Goal: Information Seeking & Learning: Learn about a topic

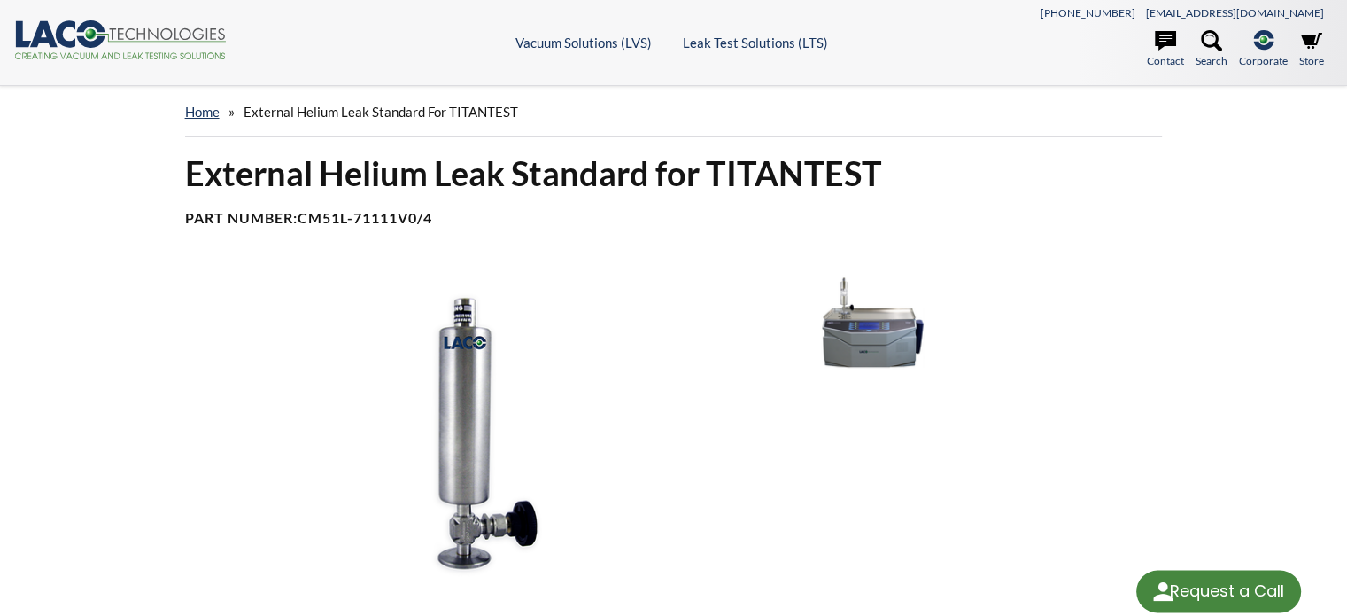
select select "Language Translate Widget"
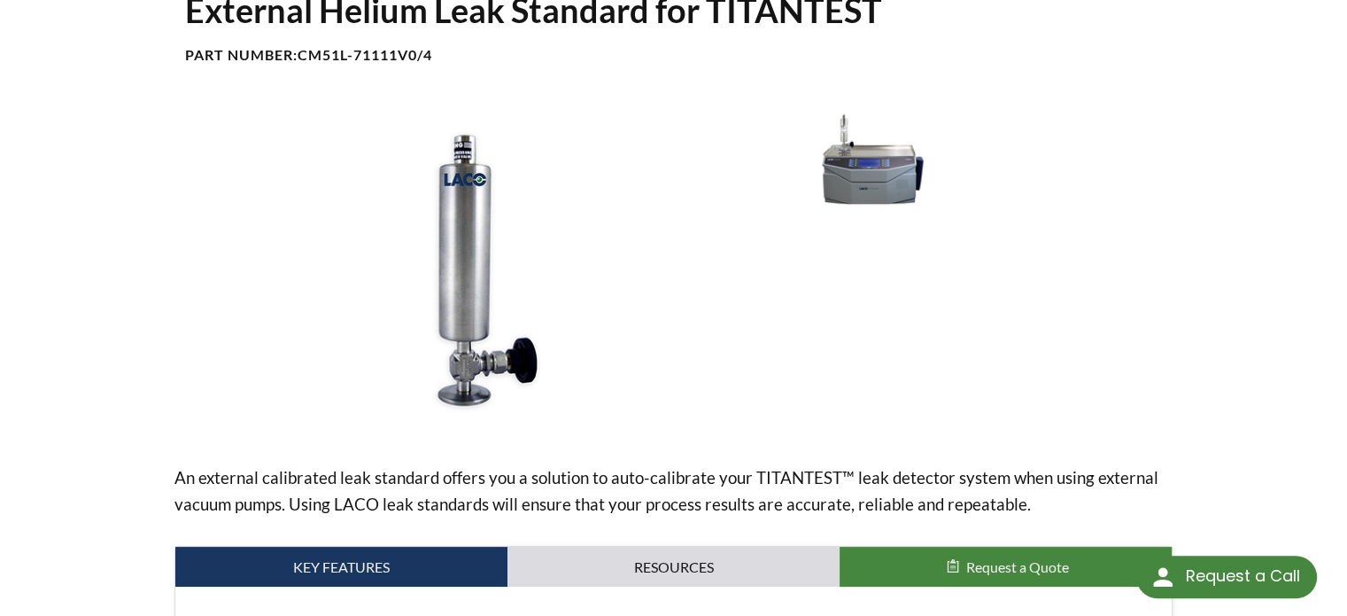
scroll to position [266, 0]
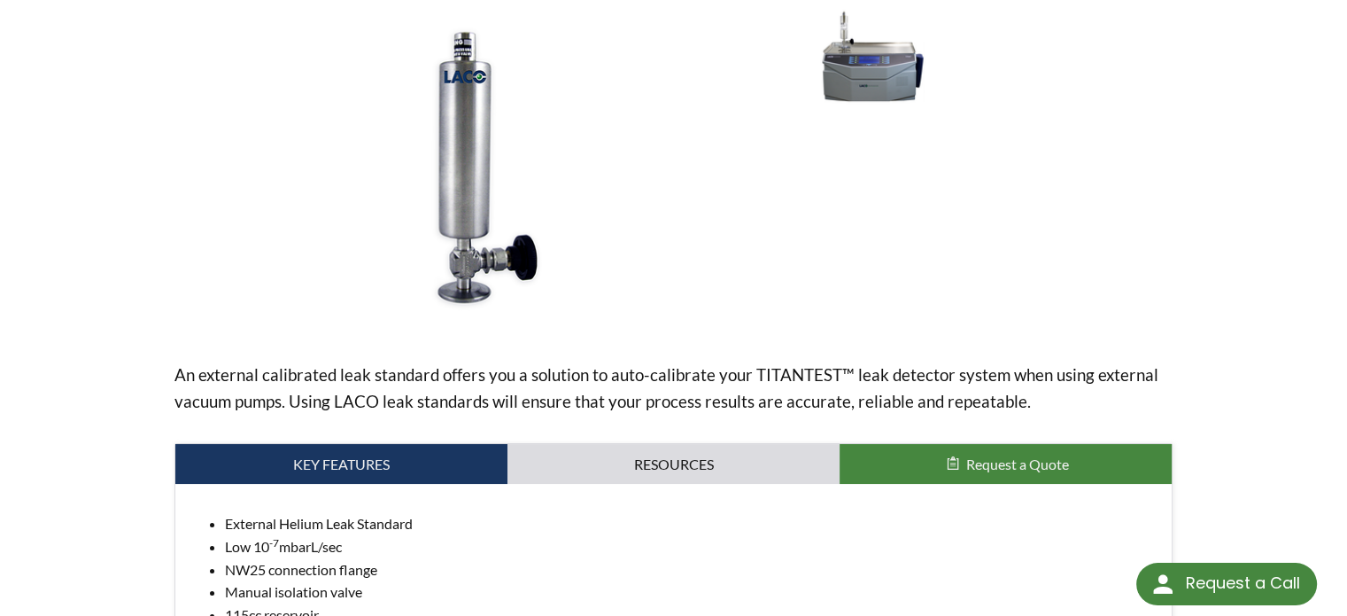
drag, startPoint x: 205, startPoint y: 368, endPoint x: 201, endPoint y: 357, distance: 12.0
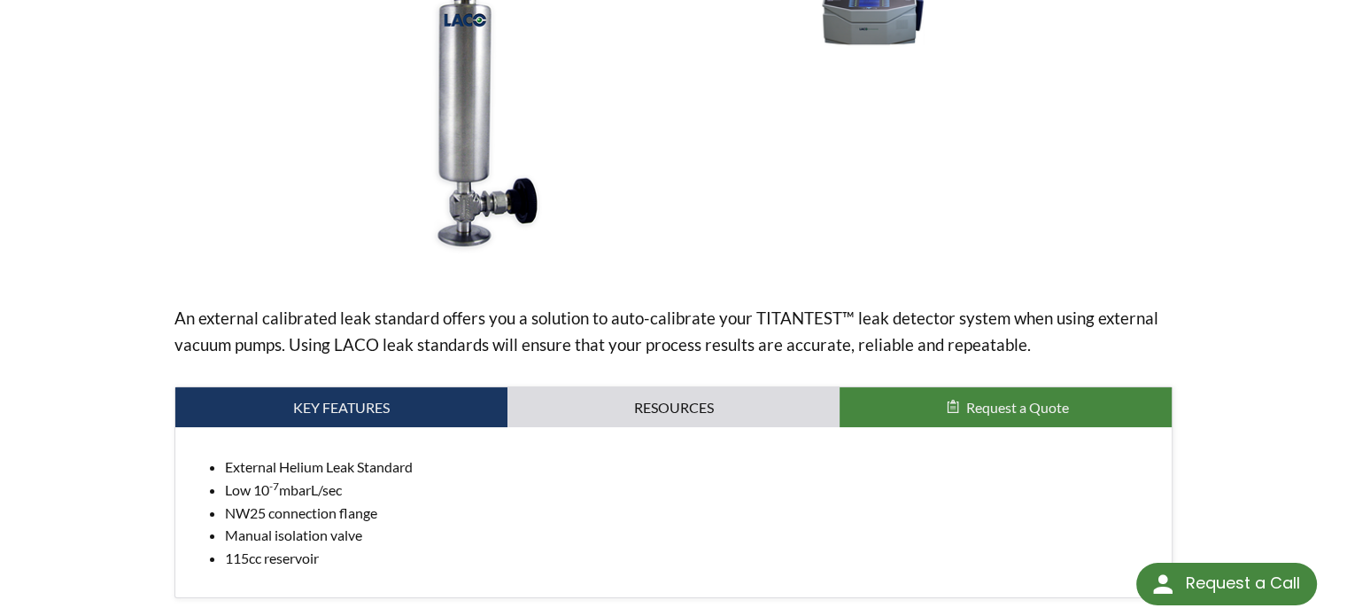
scroll to position [177, 0]
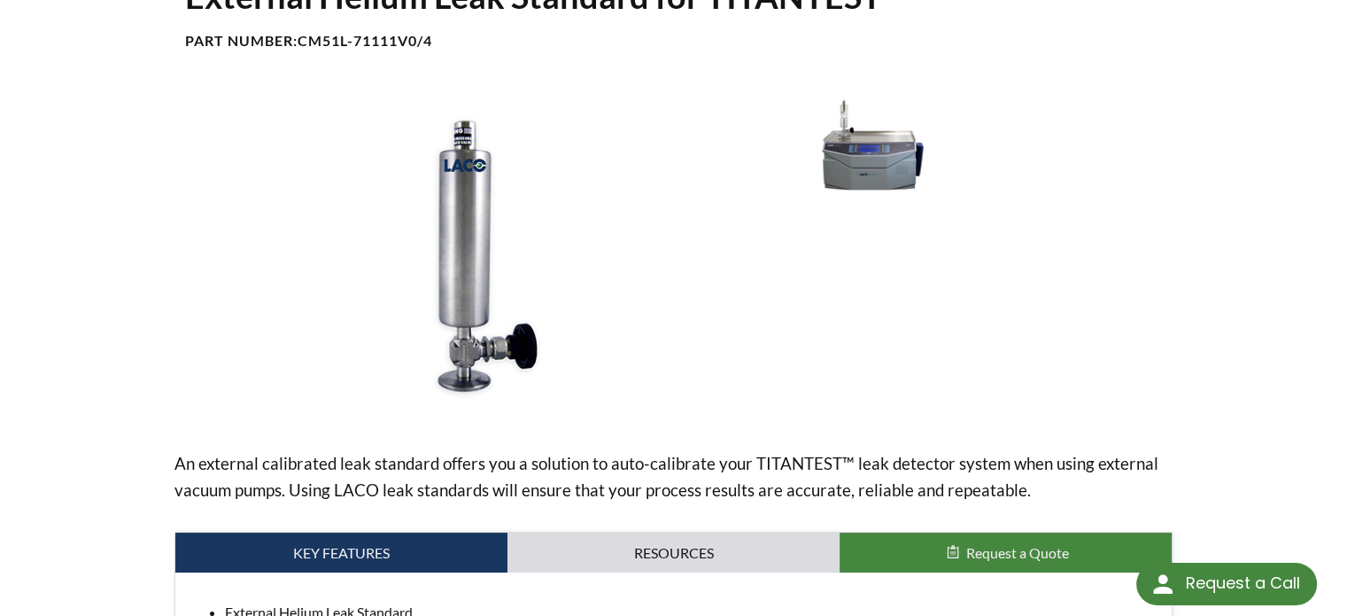
click at [875, 176] on img at bounding box center [868, 146] width 191 height 107
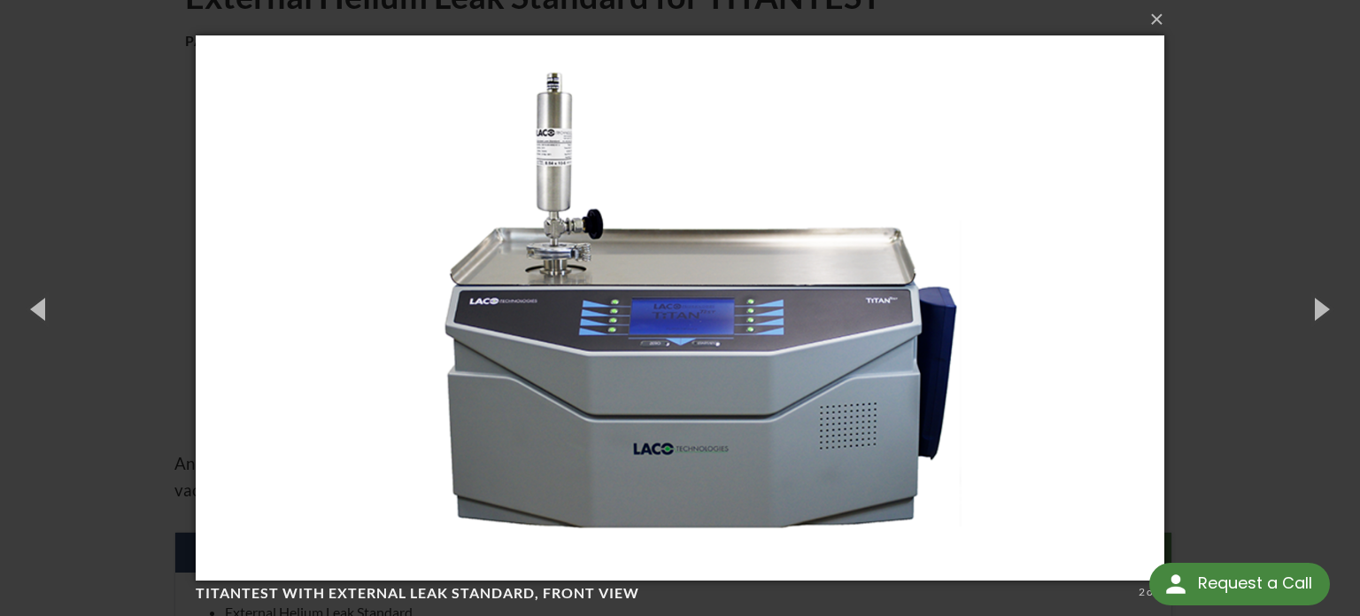
click at [1216, 399] on div "× TitanTest with External Leak Standard, front view 2 of 2 Loading..." at bounding box center [680, 308] width 1360 height 616
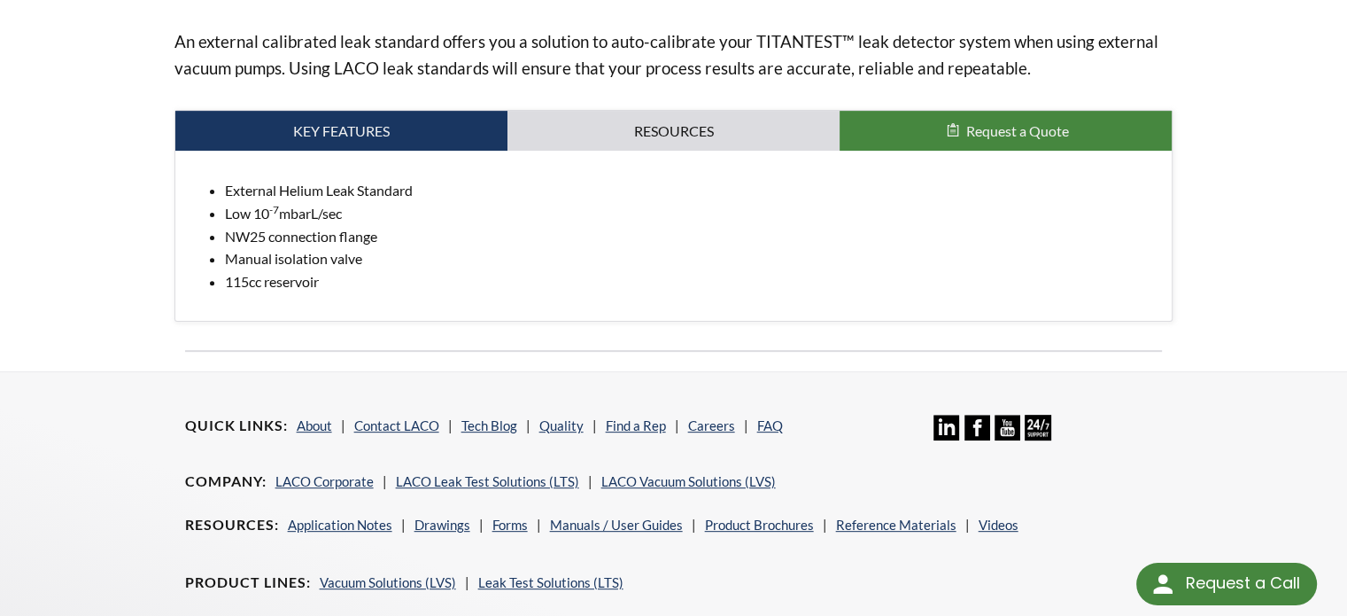
scroll to position [582, 0]
